Goal: Navigation & Orientation: Find specific page/section

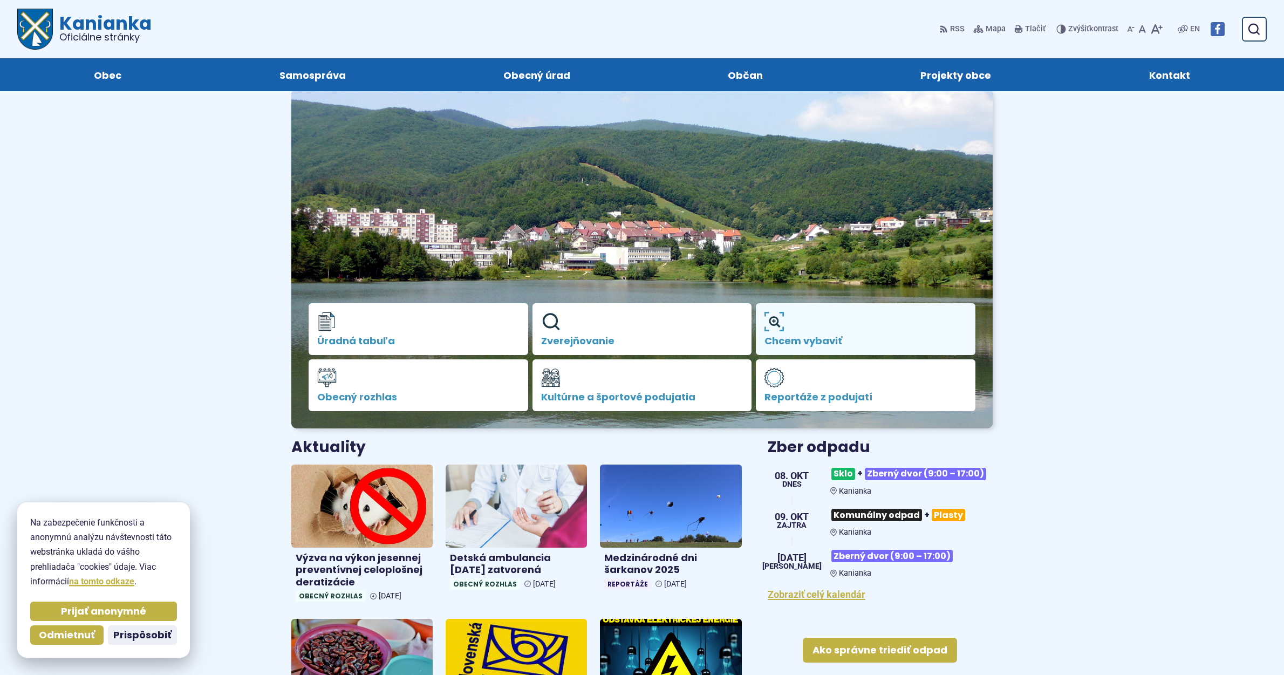
click at [848, 351] on link "Chcem vybaviť" at bounding box center [865, 329] width 219 height 52
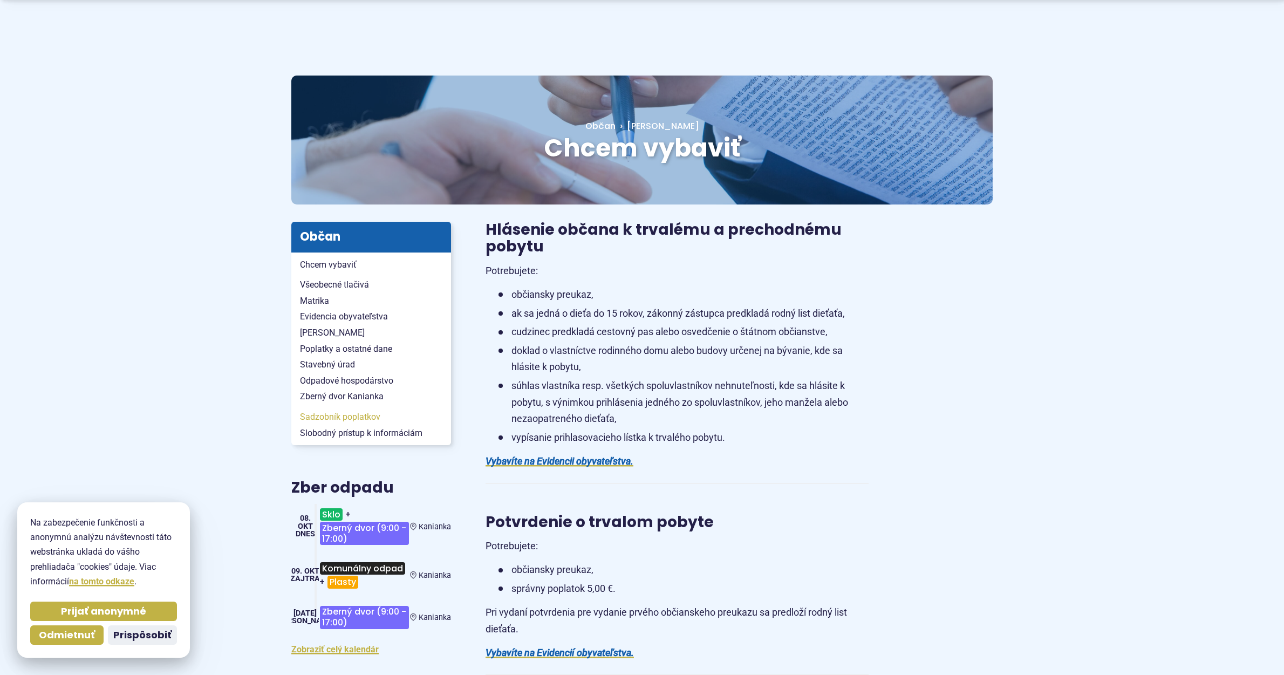
scroll to position [108, 0]
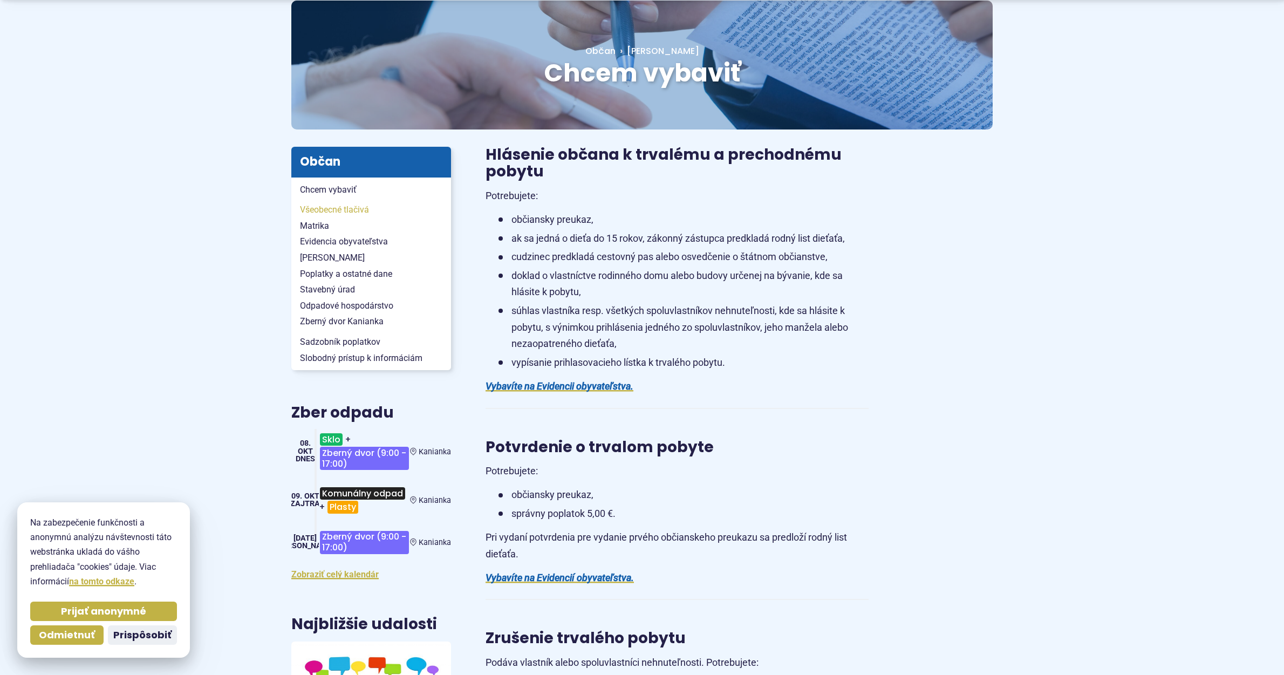
click at [353, 209] on span "Všeobecné tlačivá" at bounding box center [371, 210] width 142 height 16
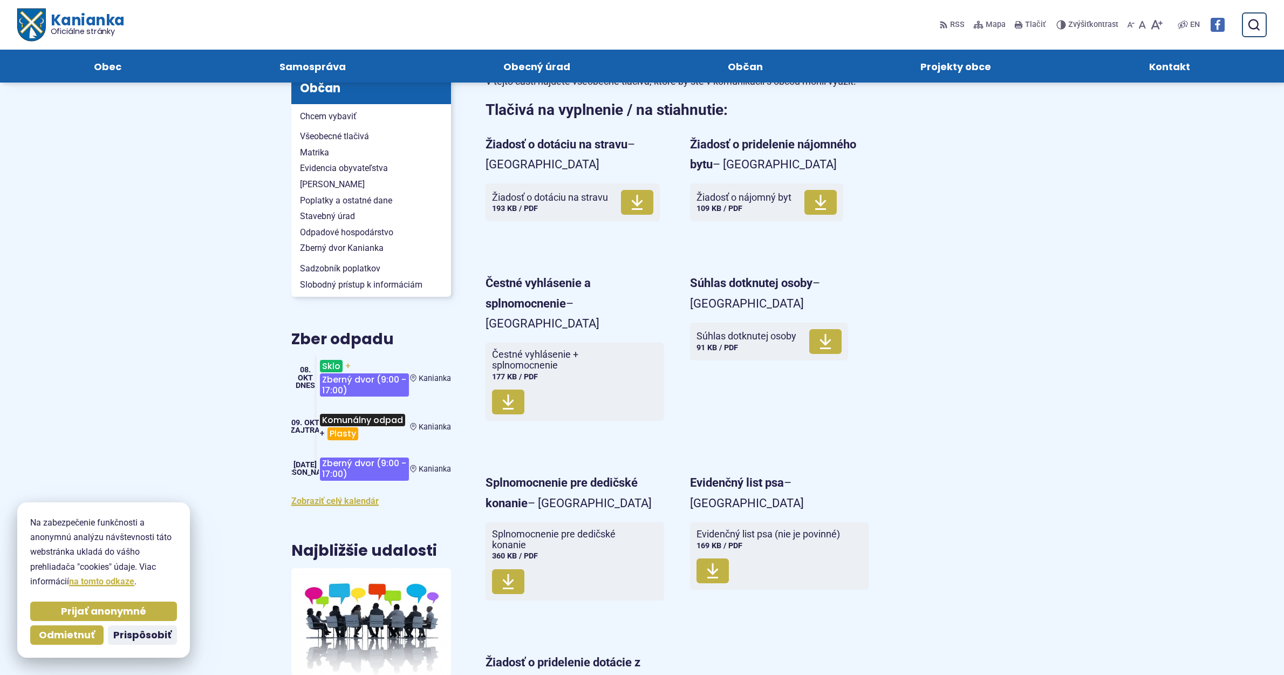
scroll to position [162, 0]
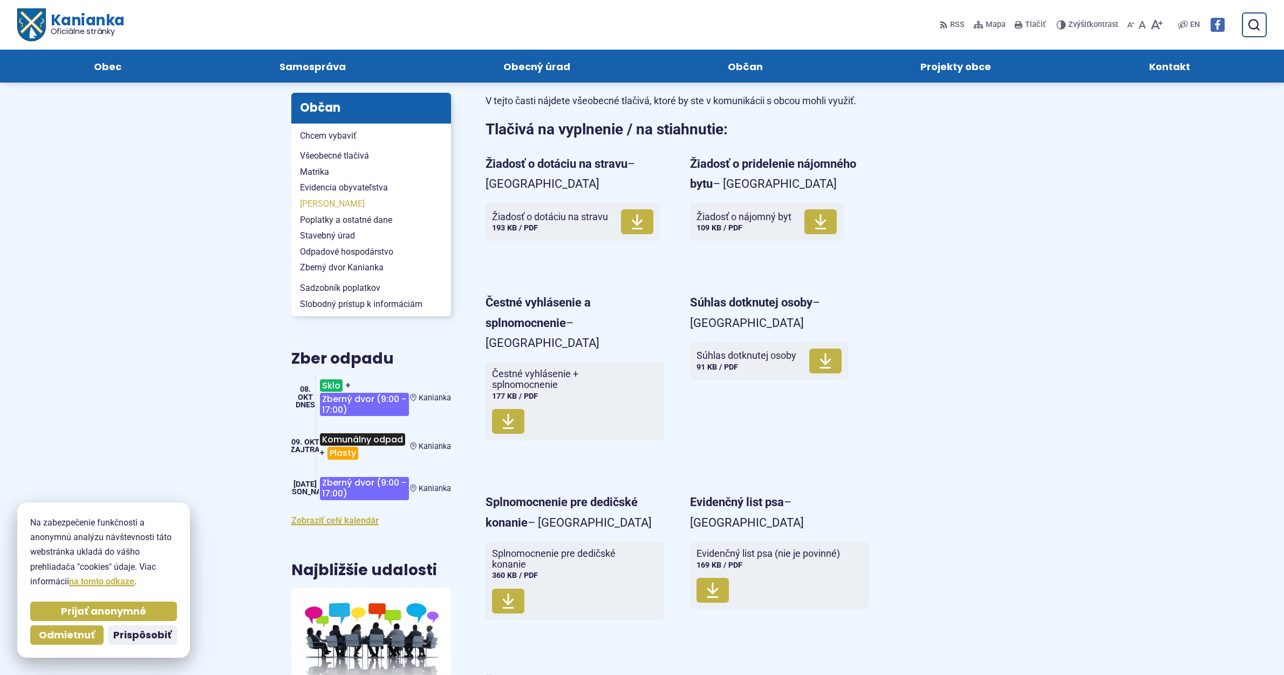
click at [304, 198] on span "[PERSON_NAME]" at bounding box center [371, 204] width 142 height 16
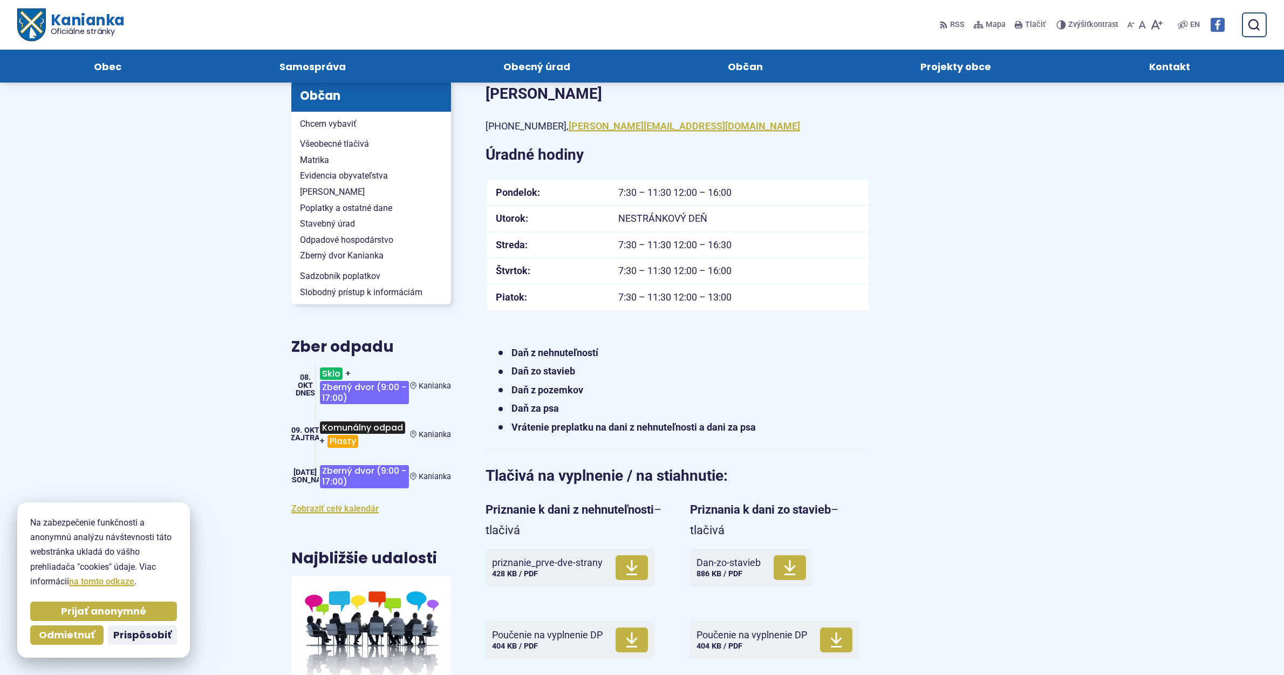
scroll to position [162, 0]
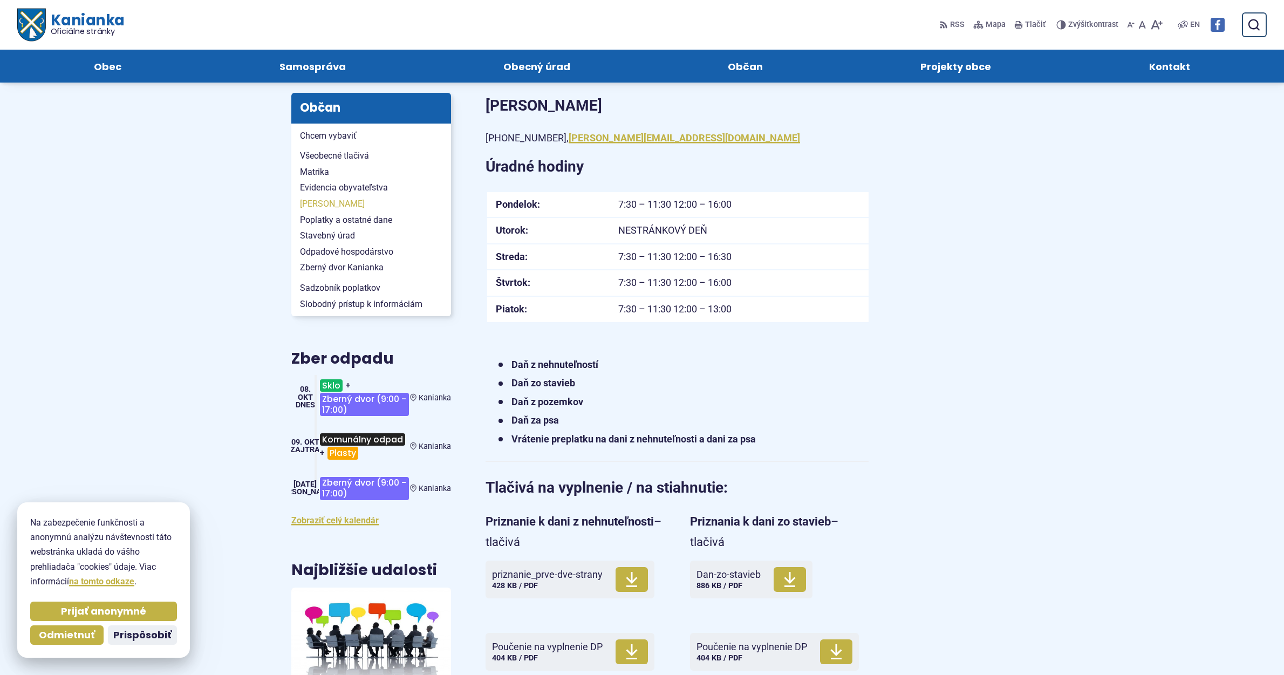
click at [310, 201] on span "[PERSON_NAME]" at bounding box center [371, 204] width 142 height 16
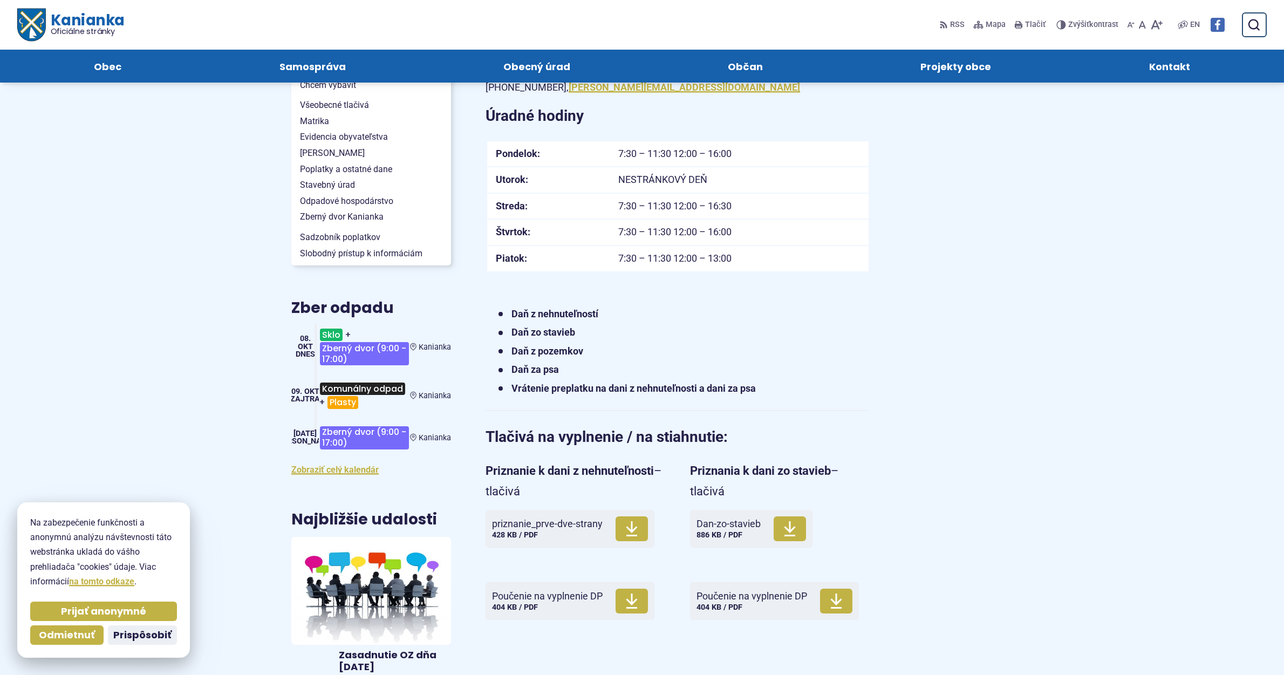
scroll to position [54, 0]
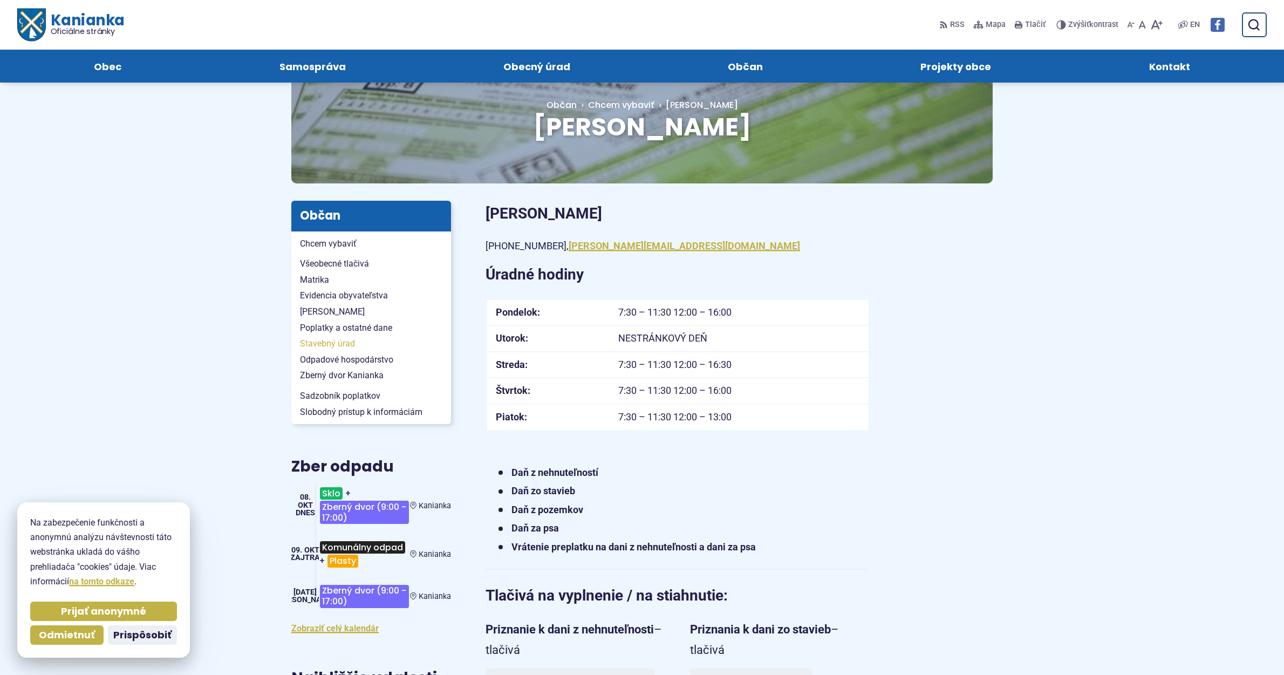
click at [348, 338] on span "Stavebný úrad" at bounding box center [371, 343] width 142 height 16
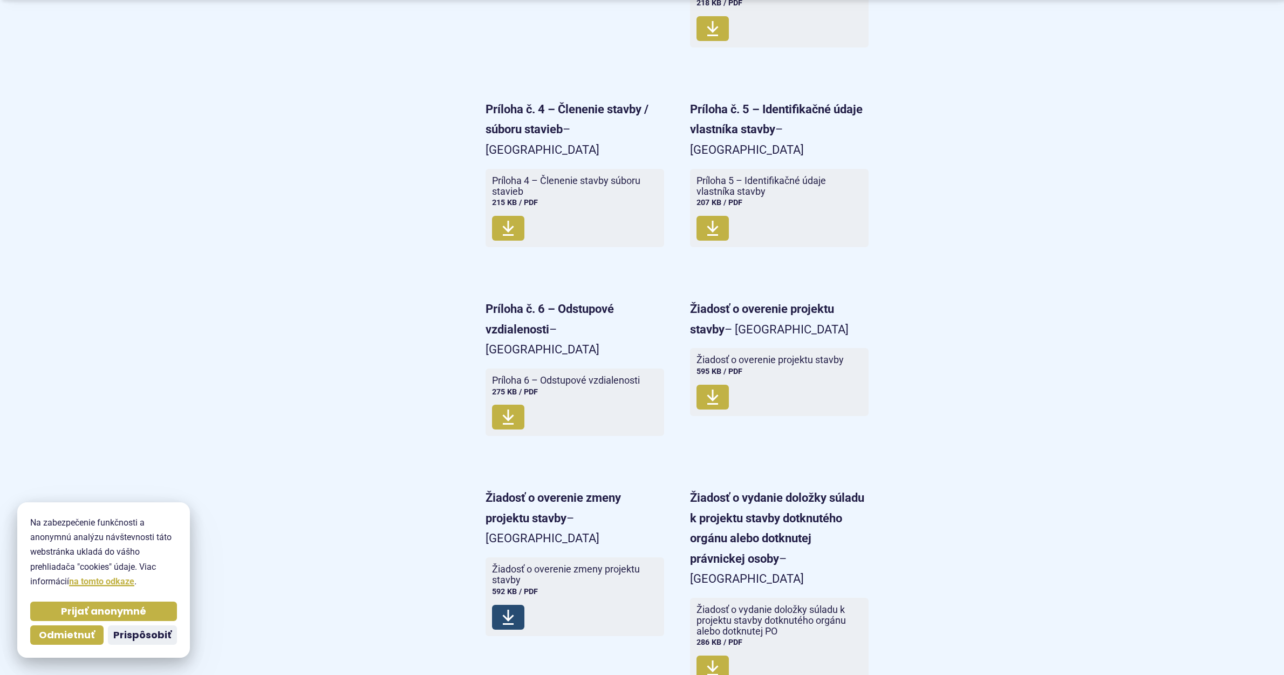
scroll to position [3775, 0]
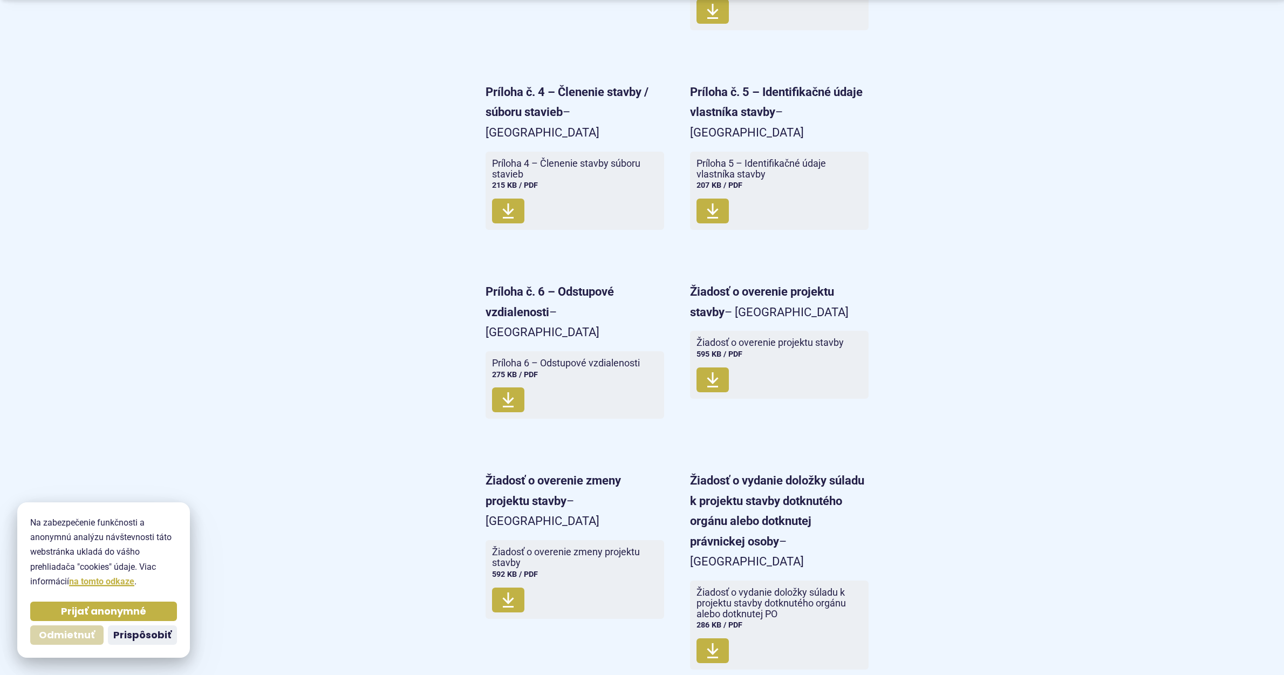
click at [65, 633] on span "Odmietnuť" at bounding box center [67, 635] width 56 height 12
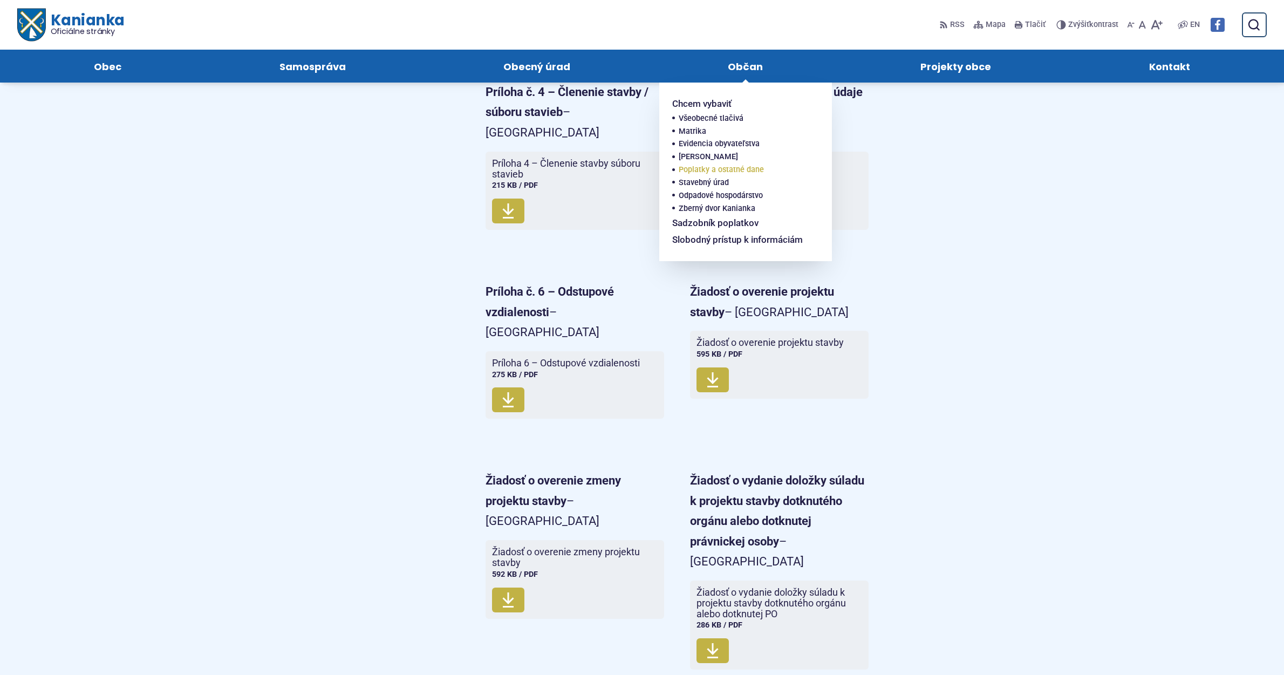
click at [713, 166] on span "Poplatky a ostatné dane" at bounding box center [720, 169] width 85 height 13
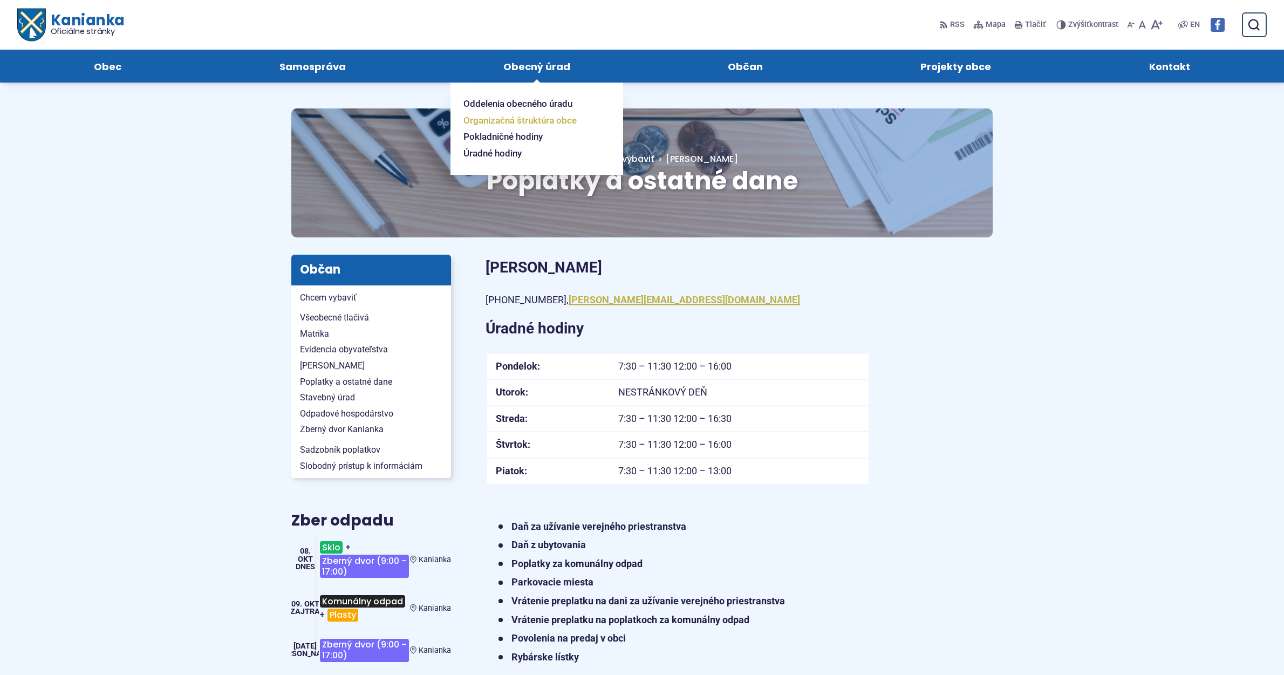
click at [544, 121] on span "Organizačná štruktúra obce" at bounding box center [519, 120] width 113 height 17
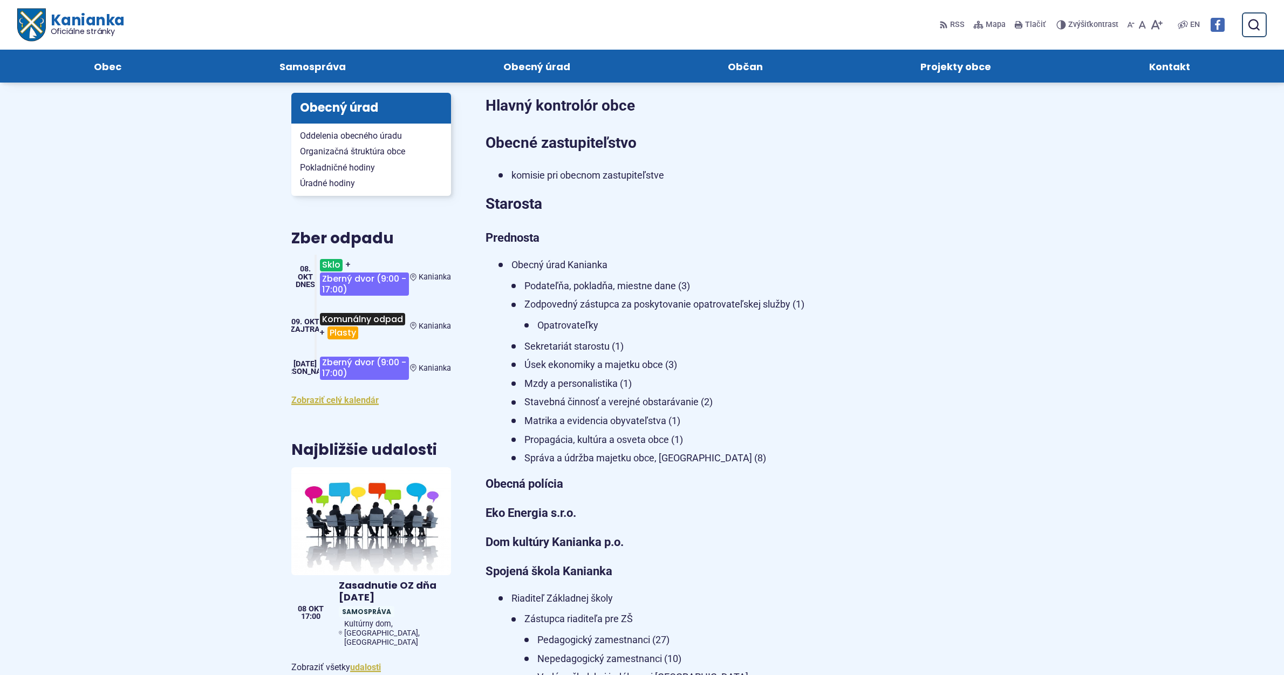
scroll to position [108, 0]
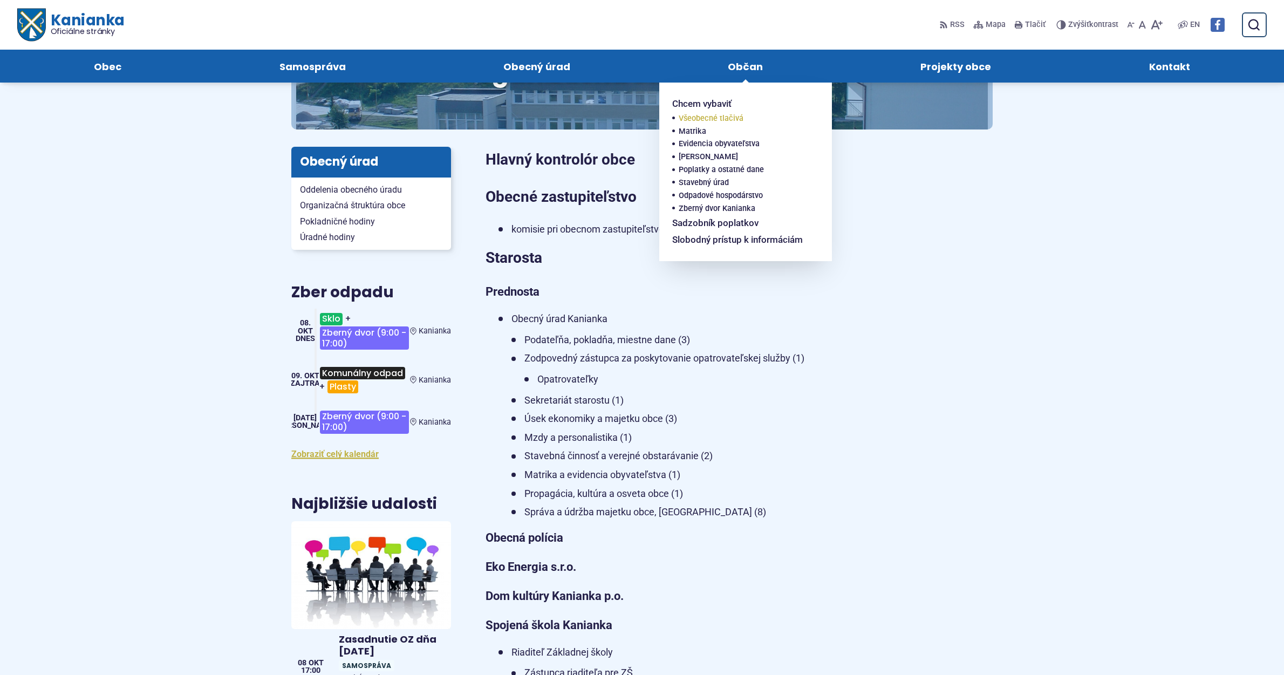
click at [728, 116] on span "Všeobecné tlačivá" at bounding box center [710, 118] width 65 height 13
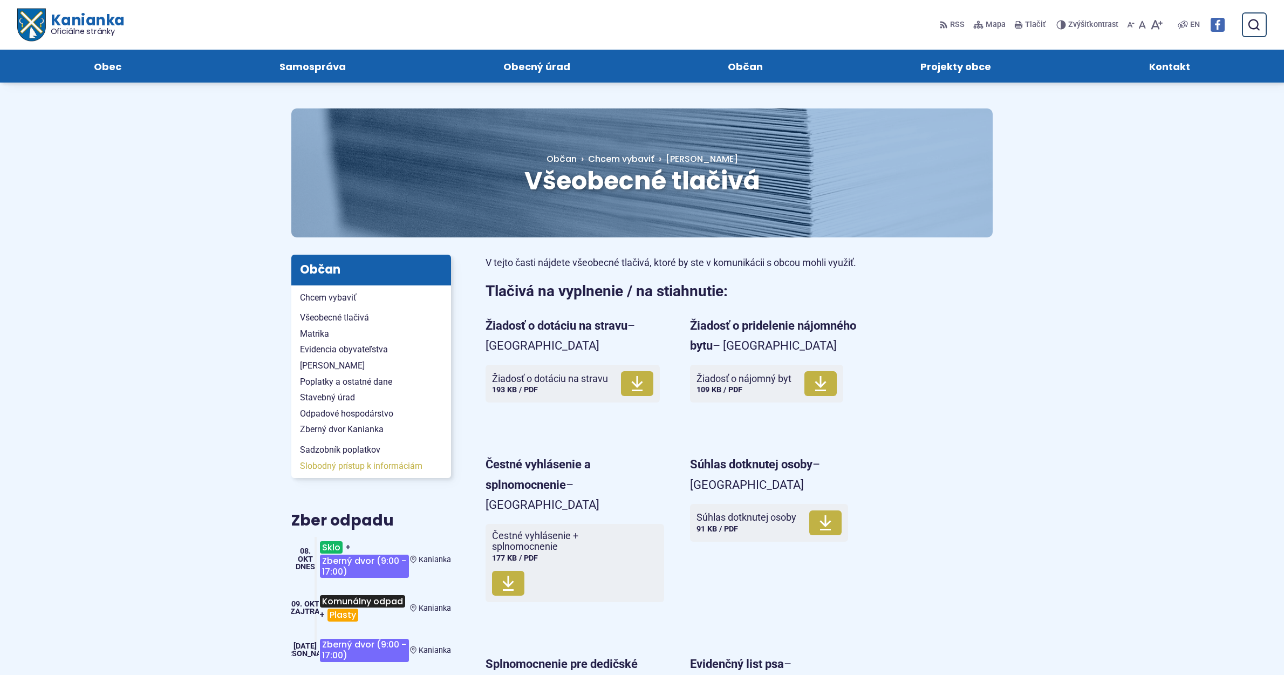
click at [355, 463] on span "Slobodný prístup k informáciám" at bounding box center [371, 466] width 142 height 16
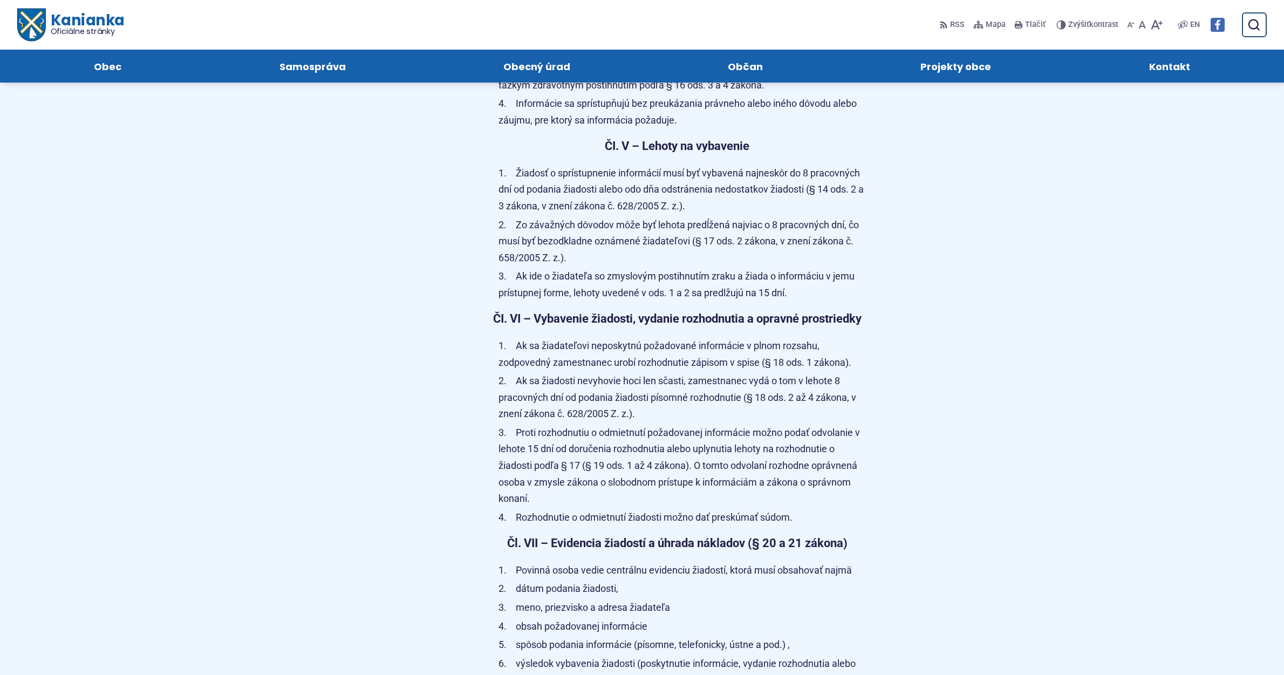
scroll to position [899, 0]
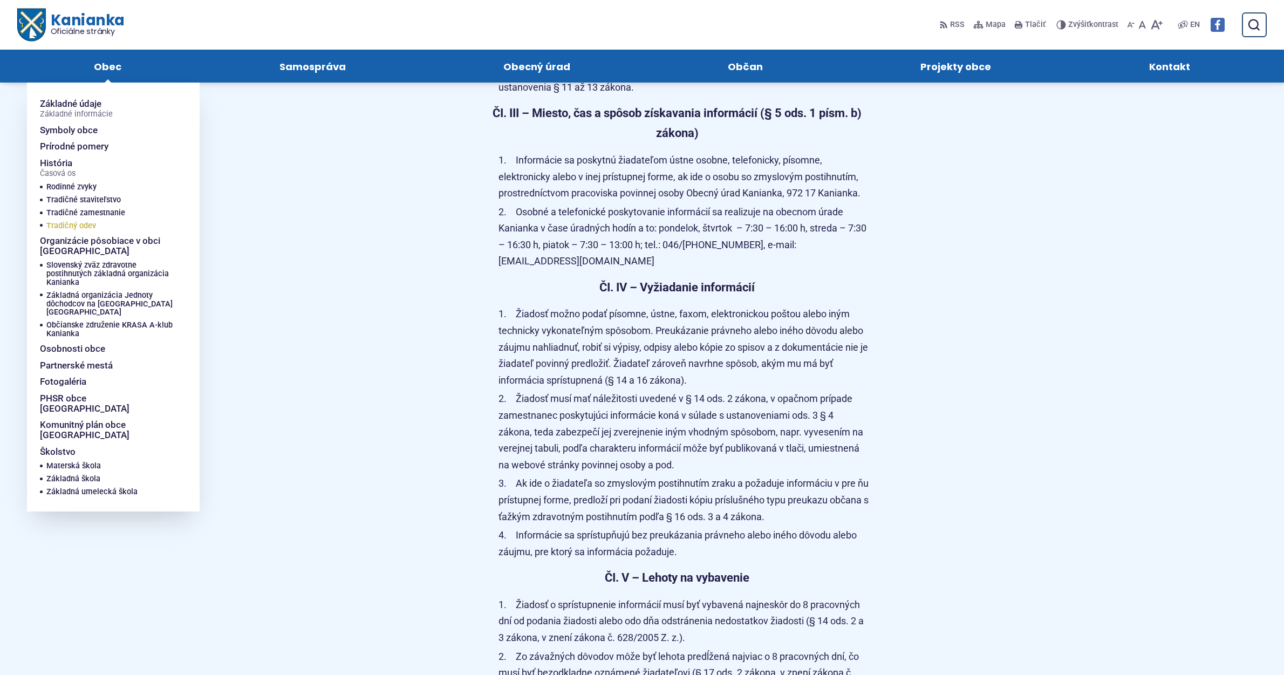
click at [86, 225] on span "Tradičný odev" at bounding box center [71, 225] width 50 height 13
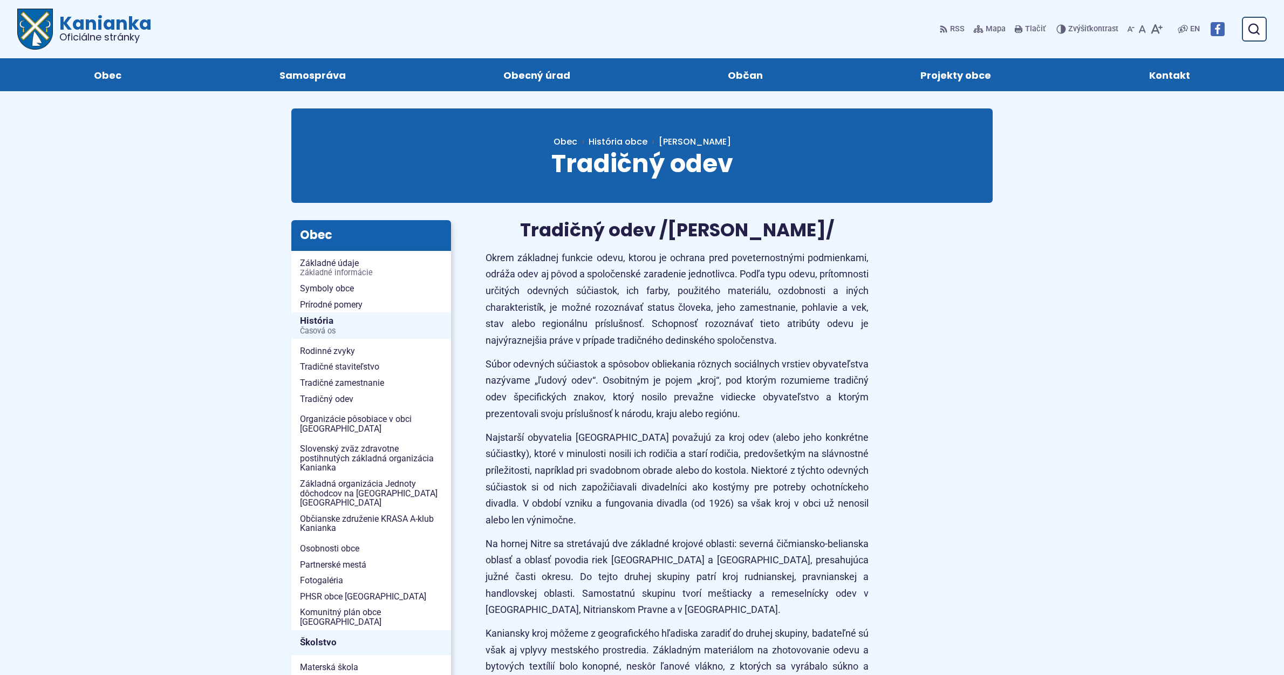
click at [579, 312] on p "Okrem základnej funkcie odevu, ktorou je ochrana pred poveternostnými podmienka…" at bounding box center [676, 299] width 383 height 99
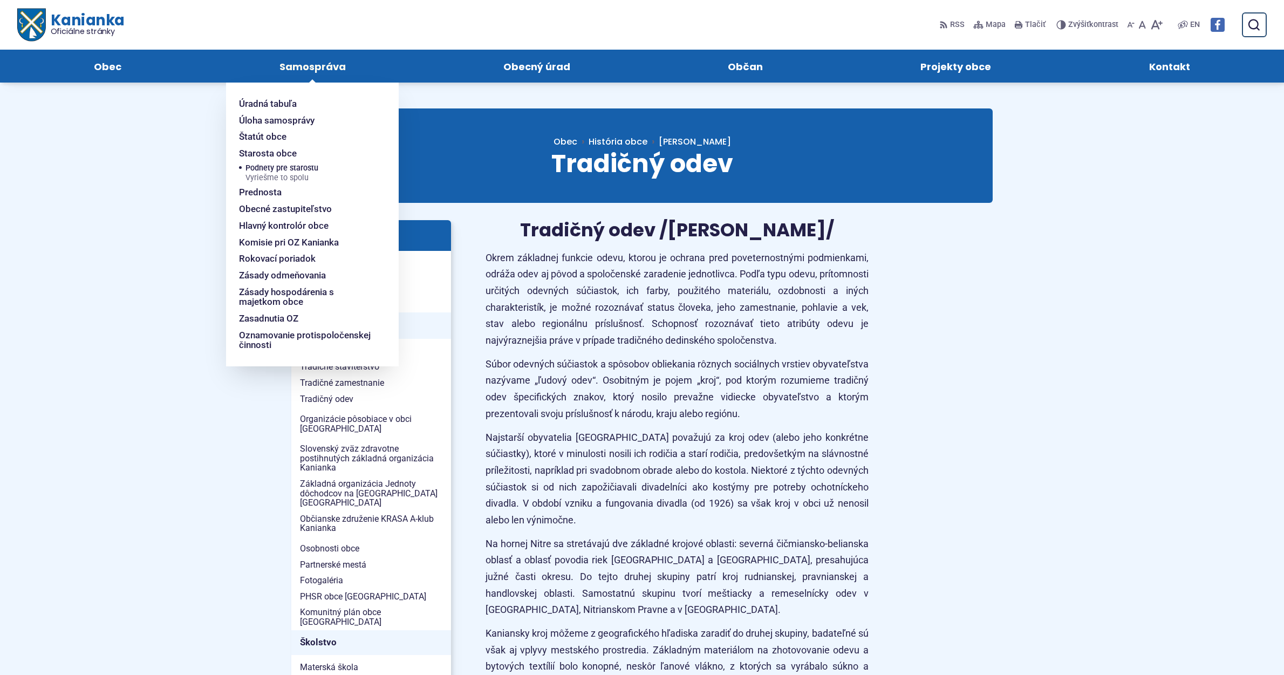
drag, startPoint x: 301, startPoint y: 61, endPoint x: 302, endPoint y: 74, distance: 12.4
click at [302, 61] on span "Samospráva" at bounding box center [312, 66] width 66 height 33
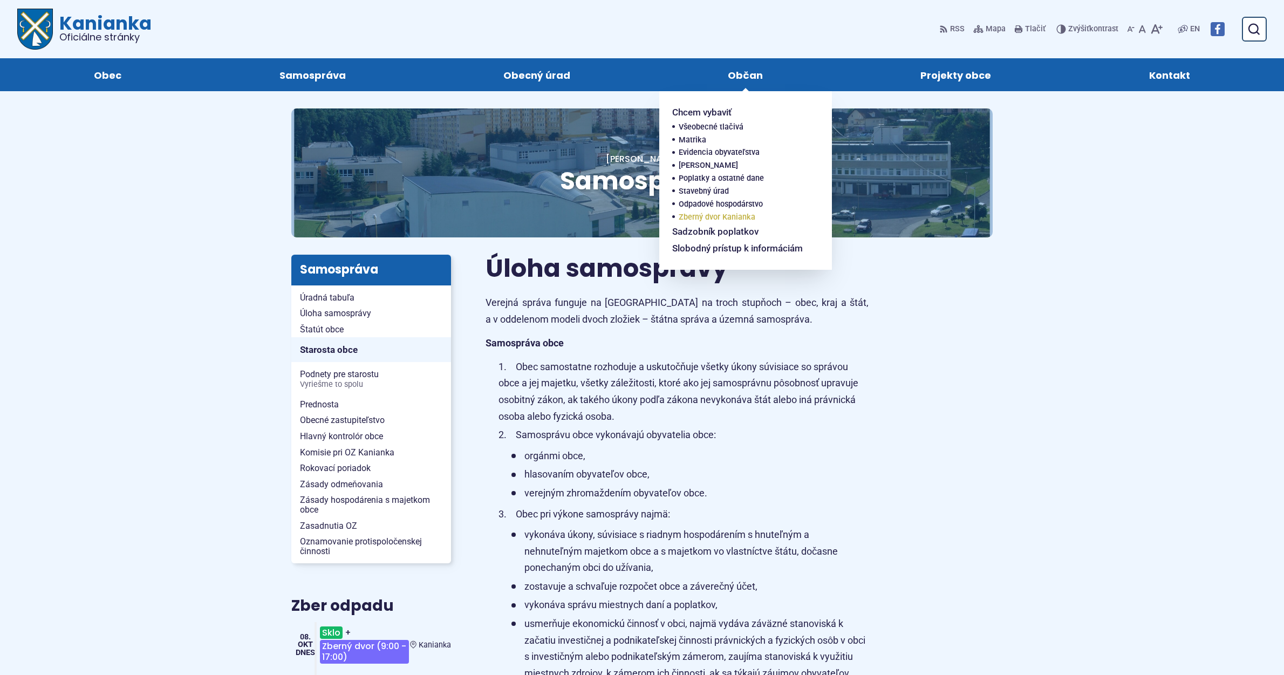
click at [703, 214] on span "Zberný dvor Kanianka" at bounding box center [716, 217] width 77 height 13
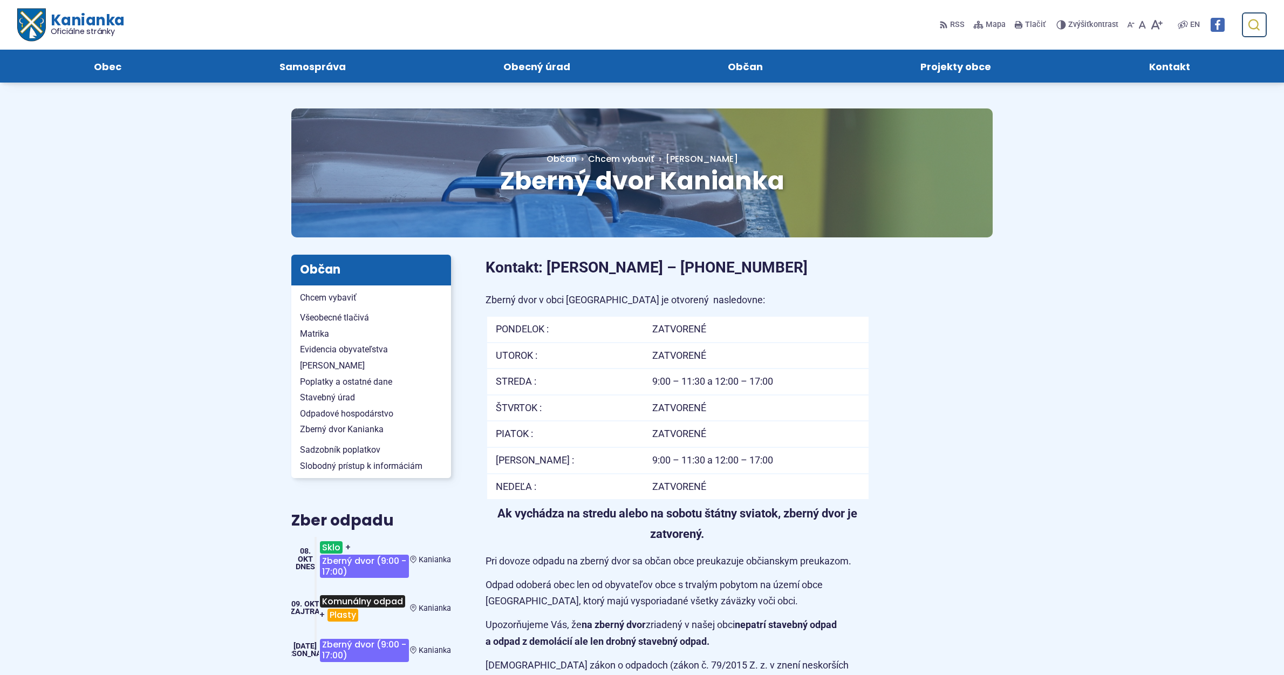
drag, startPoint x: 1250, startPoint y: 21, endPoint x: 1238, endPoint y: 244, distance: 223.6
click at [1249, 21] on icon "submit" at bounding box center [1253, 24] width 13 height 13
type input "*"
type input "**********"
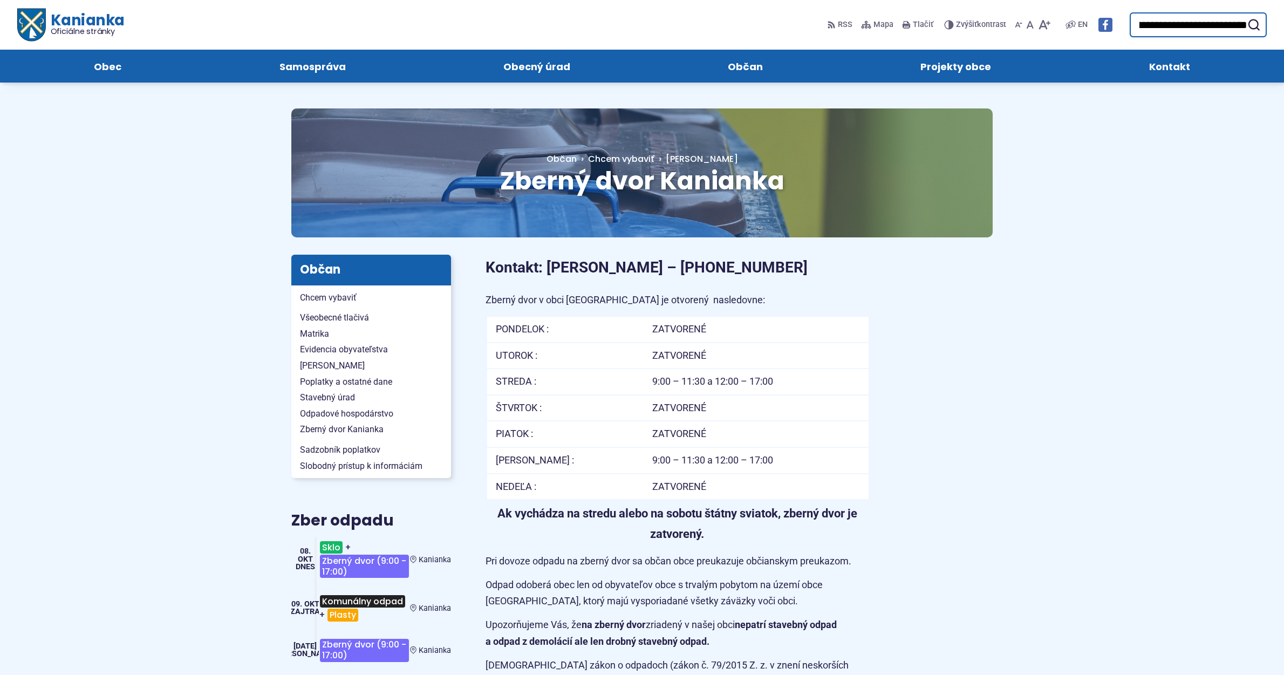
scroll to position [0, 0]
